Goal: Find specific page/section: Find specific page/section

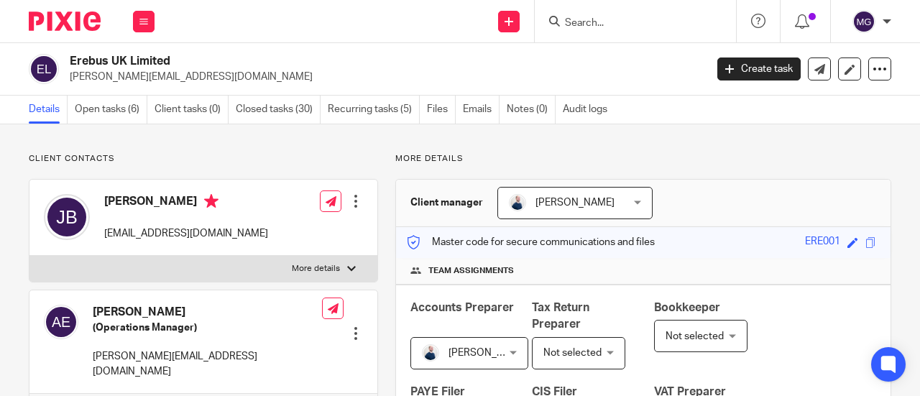
click at [600, 14] on form at bounding box center [640, 21] width 153 height 18
click at [615, 25] on input "Search" at bounding box center [628, 23] width 129 height 13
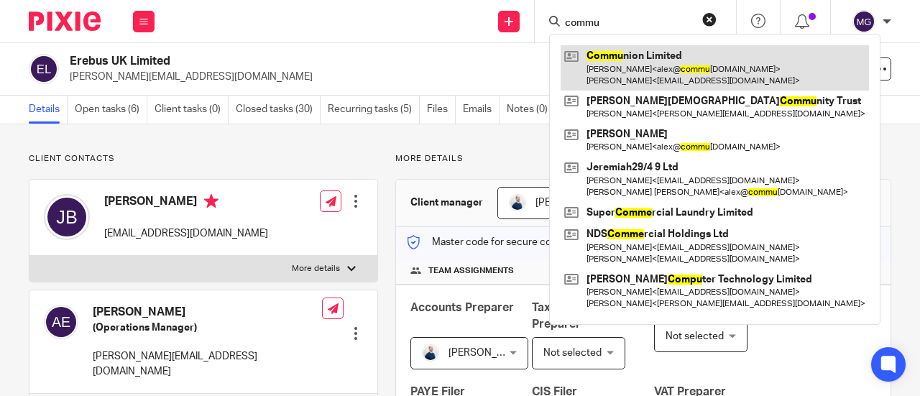
type input "commu"
click at [637, 63] on link at bounding box center [715, 67] width 309 height 45
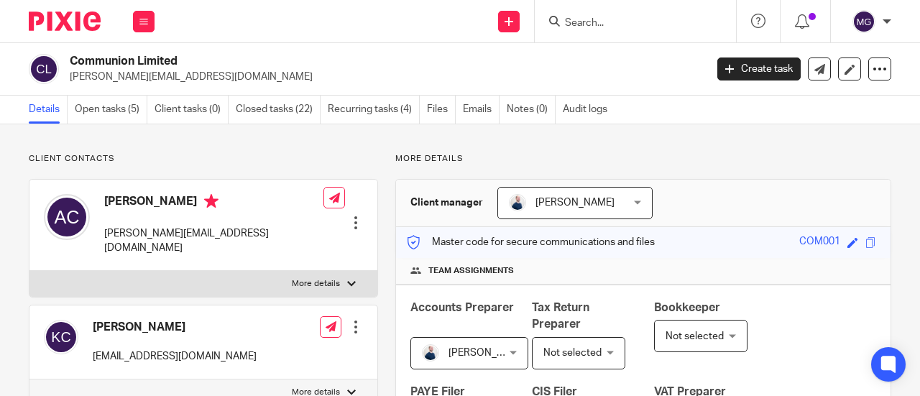
drag, startPoint x: 204, startPoint y: 55, endPoint x: 69, endPoint y: 60, distance: 134.5
click at [69, 60] on div "Communion Limited [PERSON_NAME][EMAIL_ADDRESS][DOMAIN_NAME]" at bounding box center [362, 69] width 667 height 30
copy h2 "Communion Limited"
